Goal: Transaction & Acquisition: Obtain resource

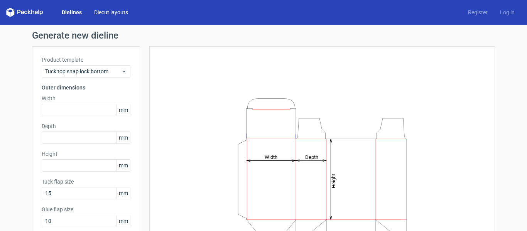
click at [110, 14] on link "Diecut layouts" at bounding box center [111, 12] width 46 height 8
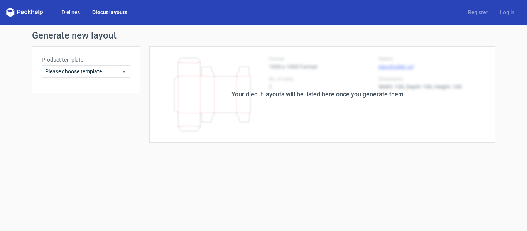
click at [72, 15] on link "Dielines" at bounding box center [71, 12] width 30 height 8
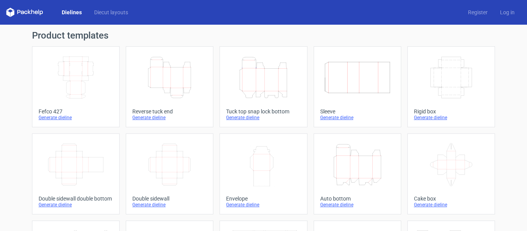
click at [349, 150] on icon "Height Depth Width" at bounding box center [357, 164] width 68 height 43
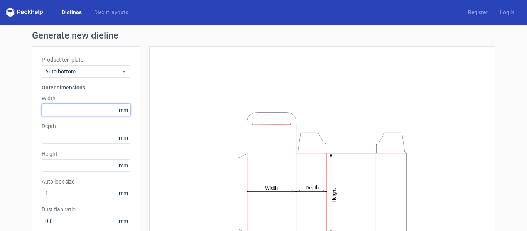
click at [84, 105] on input "text" at bounding box center [86, 110] width 89 height 12
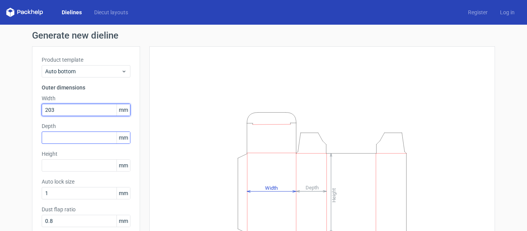
type input "203"
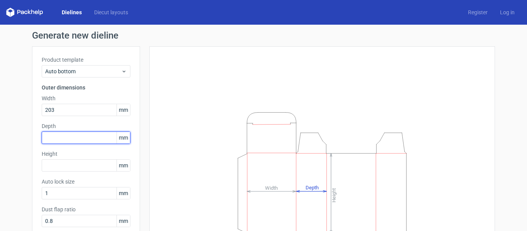
click at [66, 137] on input "text" at bounding box center [86, 138] width 89 height 12
type input "153"
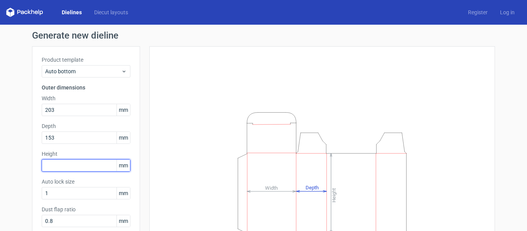
click at [71, 162] on input "text" at bounding box center [86, 165] width 89 height 12
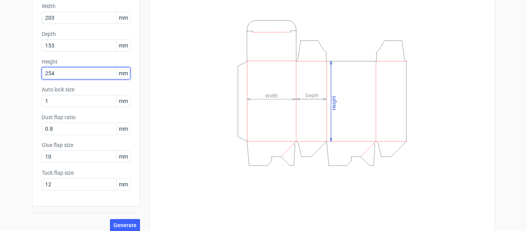
scroll to position [99, 0]
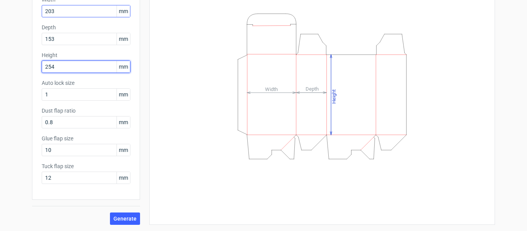
type input "254"
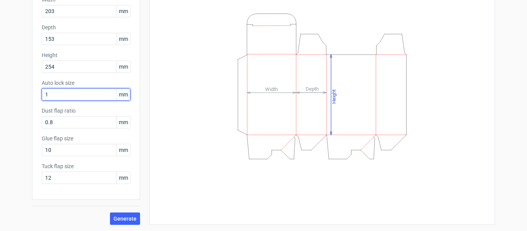
drag, startPoint x: 69, startPoint y: 96, endPoint x: 25, endPoint y: 103, distance: 44.5
click at [25, 103] on div "Generate new dieline Product template Auto bottom Outer dimensions Width 203 mm…" at bounding box center [263, 78] width 527 height 305
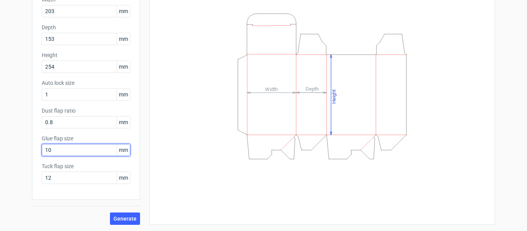
drag, startPoint x: 62, startPoint y: 149, endPoint x: 37, endPoint y: 160, distance: 28.0
click at [32, 162] on div "Product template Auto bottom Outer dimensions Width 203 mm Depth 153 mm Height …" at bounding box center [86, 74] width 108 height 252
type input "20"
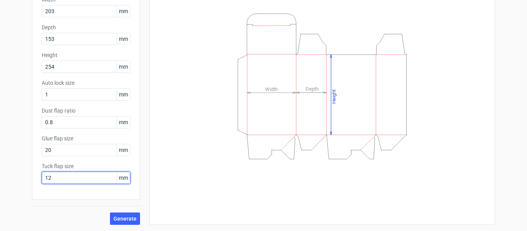
drag, startPoint x: 64, startPoint y: 177, endPoint x: 29, endPoint y: 181, distance: 35.3
click at [27, 181] on div "Generate new dieline Product template Auto bottom Outer dimensions Width 203 mm…" at bounding box center [263, 78] width 527 height 305
type input "15"
drag, startPoint x: 118, startPoint y: 217, endPoint x: 139, endPoint y: 52, distance: 166.1
click at [118, 216] on span "Generate" at bounding box center [124, 218] width 23 height 5
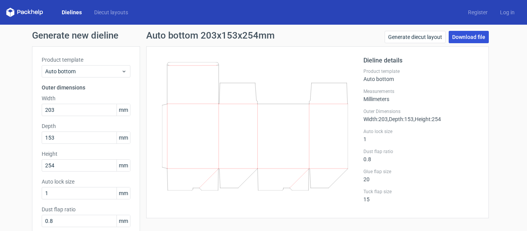
drag, startPoint x: 475, startPoint y: 37, endPoint x: 471, endPoint y: 32, distance: 6.3
click at [475, 37] on link "Download file" at bounding box center [469, 37] width 40 height 12
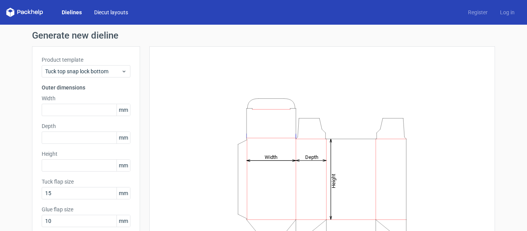
click at [106, 12] on link "Diecut layouts" at bounding box center [111, 12] width 46 height 8
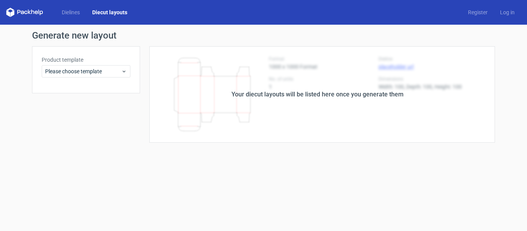
click at [72, 9] on link "Dielines" at bounding box center [71, 12] width 30 height 8
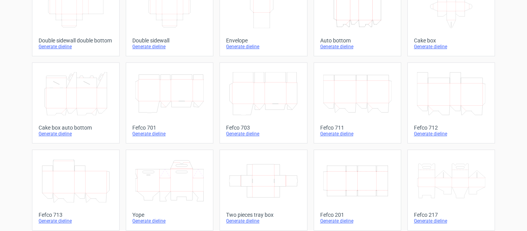
scroll to position [251, 0]
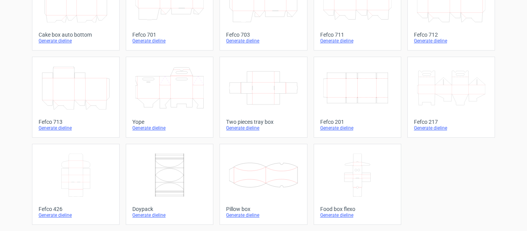
click at [178, 96] on icon at bounding box center [169, 87] width 68 height 43
